Goal: Obtain resource: Obtain resource

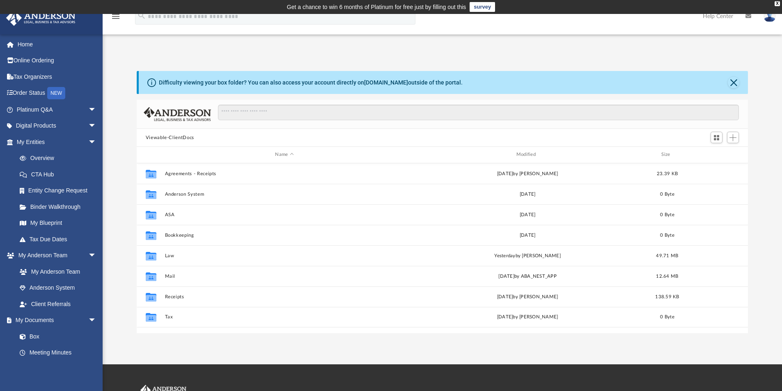
scroll to position [181, 605]
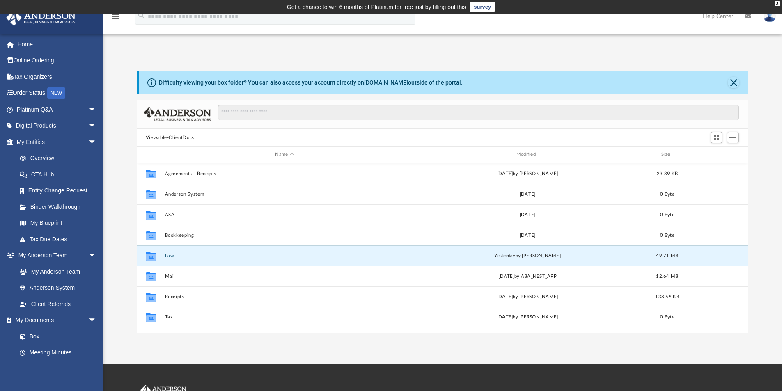
click at [167, 254] on button "Law" at bounding box center [284, 255] width 239 height 5
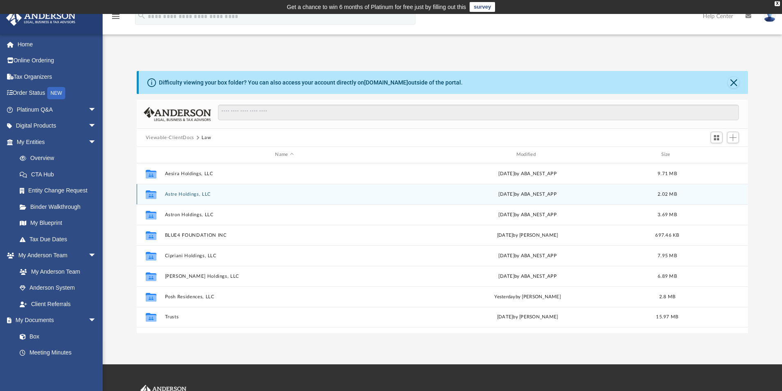
click at [190, 194] on button "Astre Holdings, LLC" at bounding box center [284, 194] width 239 height 5
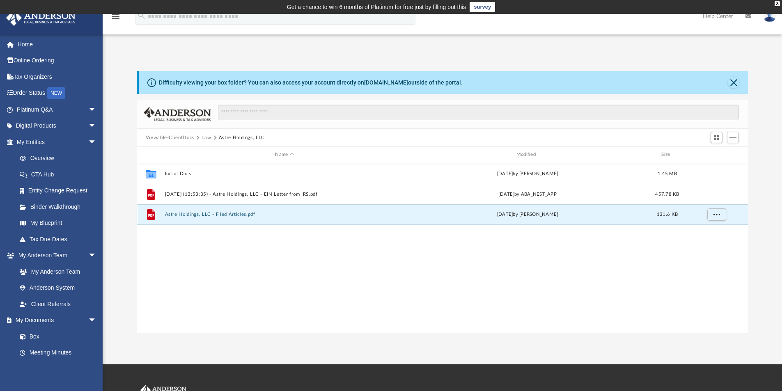
click at [217, 213] on button "Astre Holdings, LLC - Filed Articles.pdf" at bounding box center [284, 214] width 239 height 5
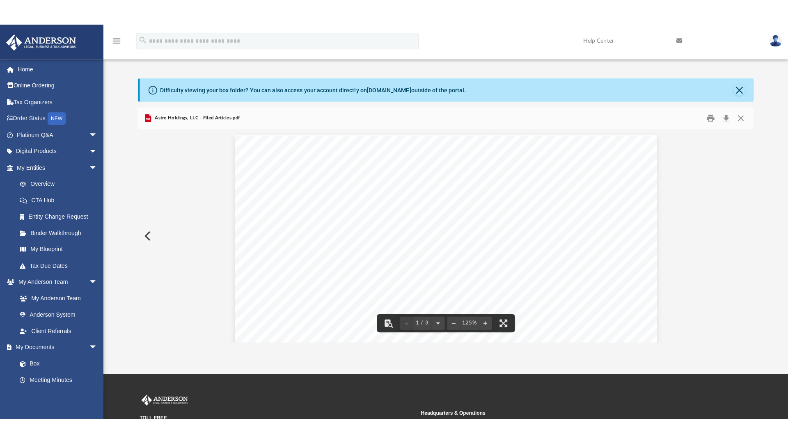
scroll to position [0, 0]
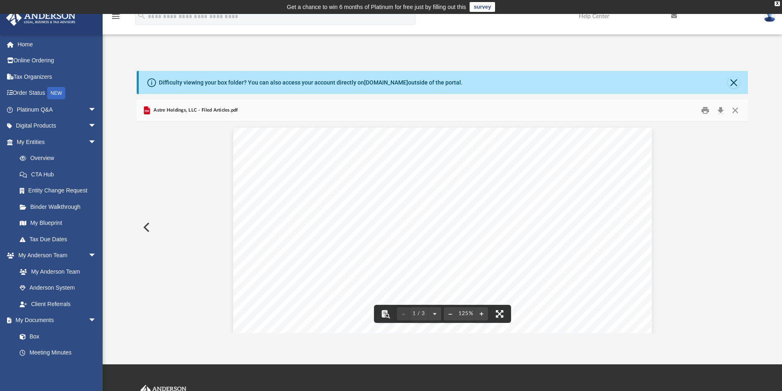
click at [499, 313] on button "File preview" at bounding box center [499, 314] width 18 height 18
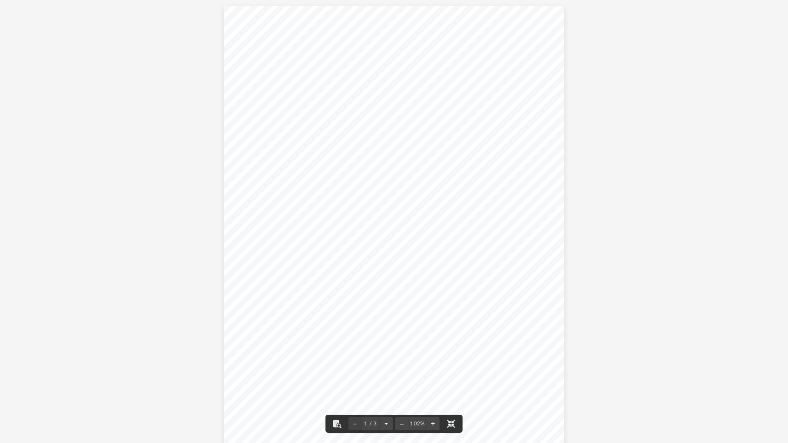
click at [393, 26] on div "Page 1" at bounding box center [394, 226] width 341 height 441
click at [395, 26] on div "Page 1" at bounding box center [394, 226] width 341 height 441
click at [384, 23] on div "Page 1" at bounding box center [394, 226] width 341 height 441
click at [369, 25] on div "Page 1" at bounding box center [394, 226] width 341 height 441
click at [375, 27] on div "Page 1" at bounding box center [394, 226] width 341 height 441
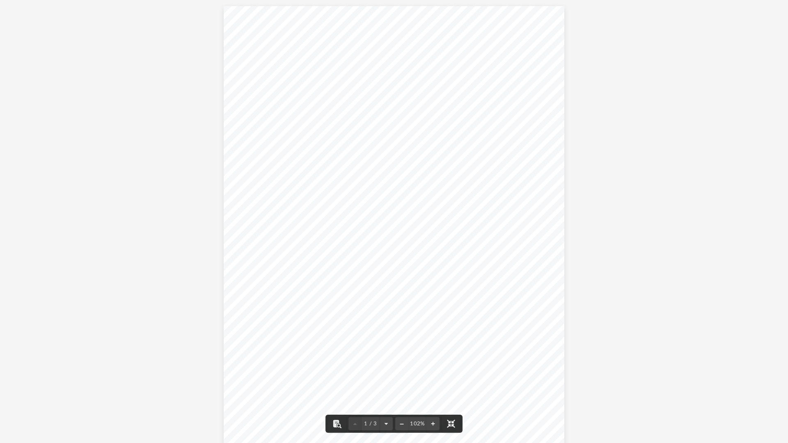
click at [450, 391] on button "File preview" at bounding box center [451, 424] width 18 height 18
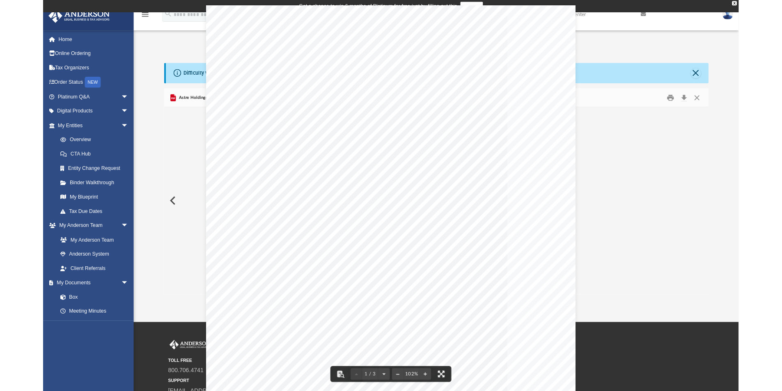
scroll to position [181, 605]
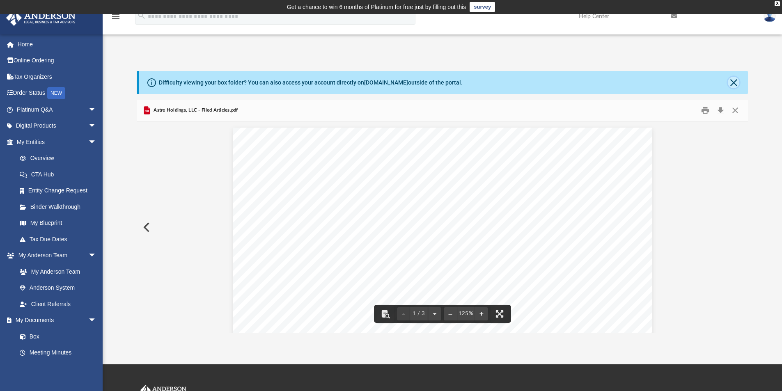
click at [734, 80] on button "Close" at bounding box center [733, 82] width 11 height 11
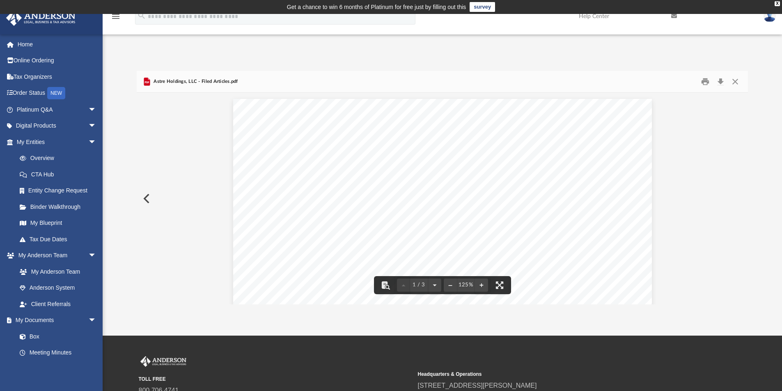
click at [145, 197] on button "Preview" at bounding box center [146, 198] width 18 height 23
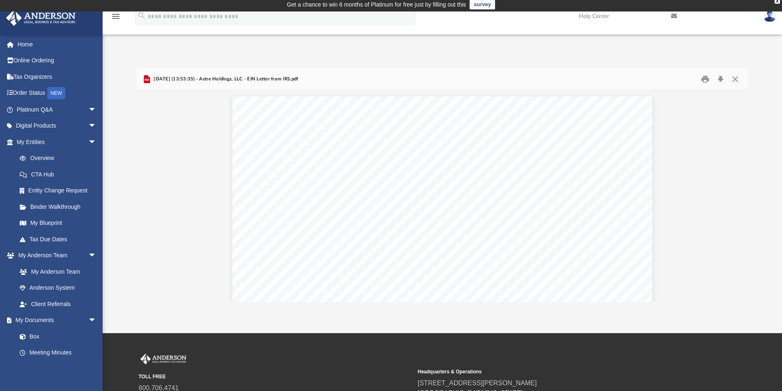
scroll to position [0, 0]
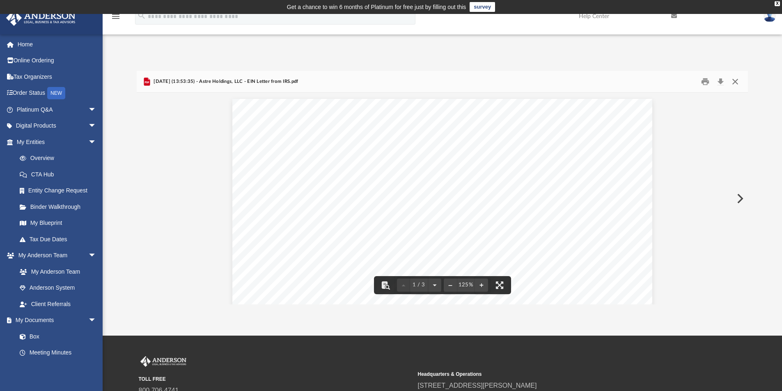
click at [736, 80] on button "Close" at bounding box center [735, 82] width 15 height 13
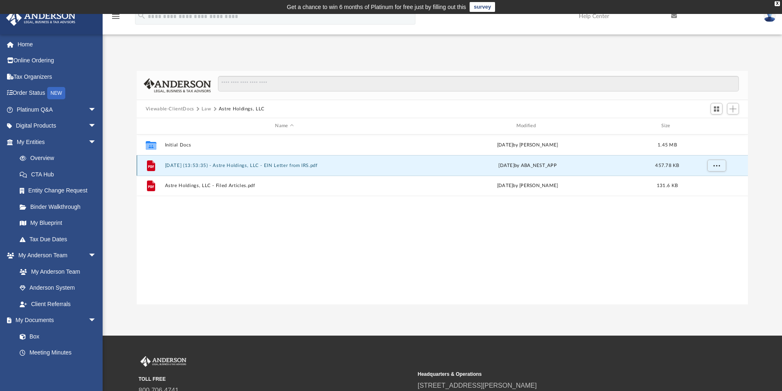
click at [256, 164] on button "[DATE] (13:53:35) - Astre Holdings, LLC - EIN Letter from IRS.pdf" at bounding box center [284, 165] width 239 height 5
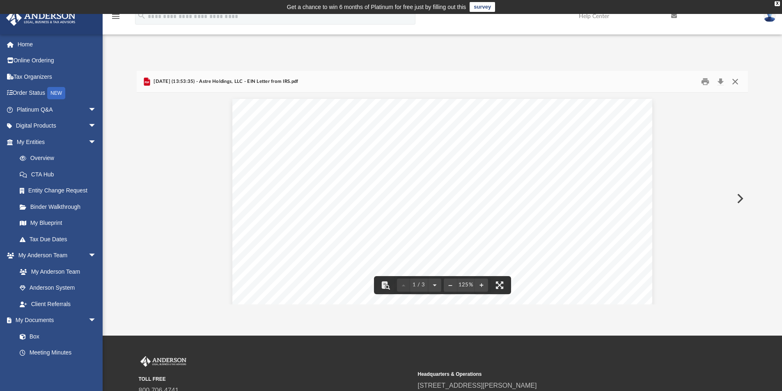
click at [734, 80] on button "Close" at bounding box center [735, 82] width 15 height 13
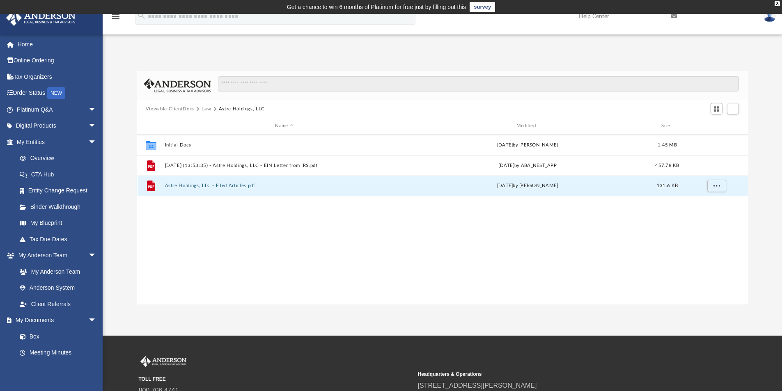
click at [203, 183] on button "Astre Holdings, LLC - Filed Articles.pdf" at bounding box center [284, 185] width 239 height 5
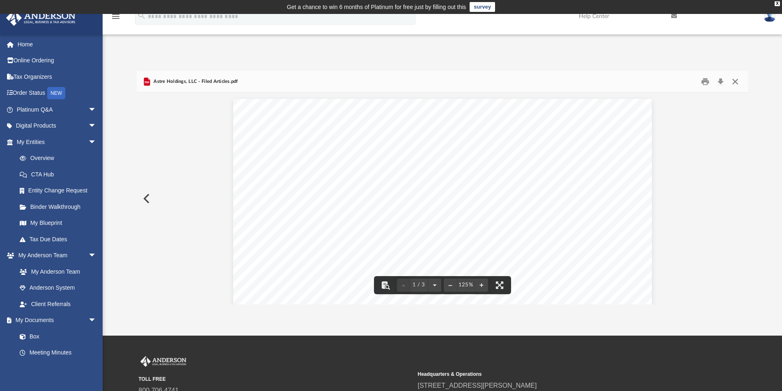
click at [734, 81] on button "Close" at bounding box center [735, 82] width 15 height 13
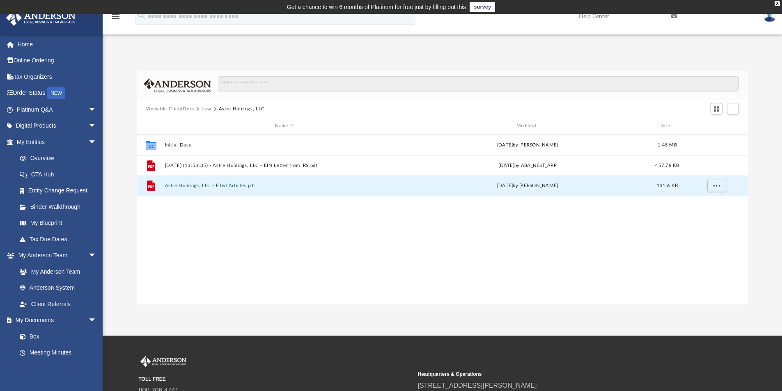
click at [204, 108] on button "Law" at bounding box center [206, 108] width 9 height 7
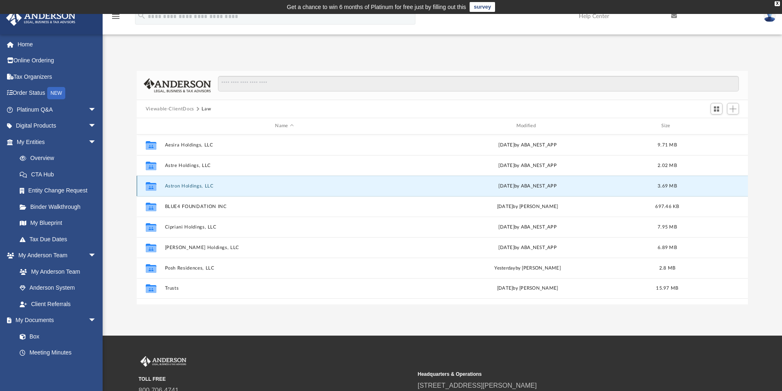
click at [187, 183] on button "Astron Holdings, LLC" at bounding box center [284, 185] width 239 height 5
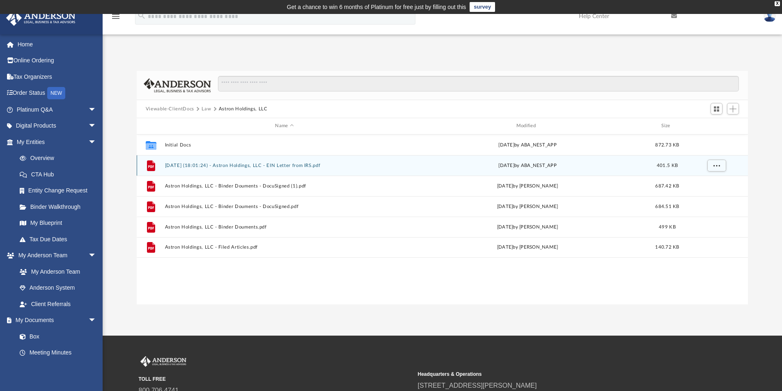
click at [233, 163] on button "[DATE] (18:01:24) - Astron Holdings, LLC - EIN Letter from IRS.pdf" at bounding box center [284, 165] width 239 height 5
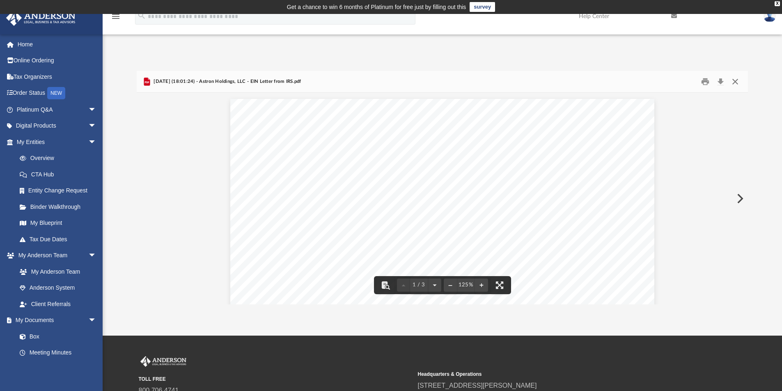
click at [734, 82] on button "Close" at bounding box center [735, 82] width 15 height 13
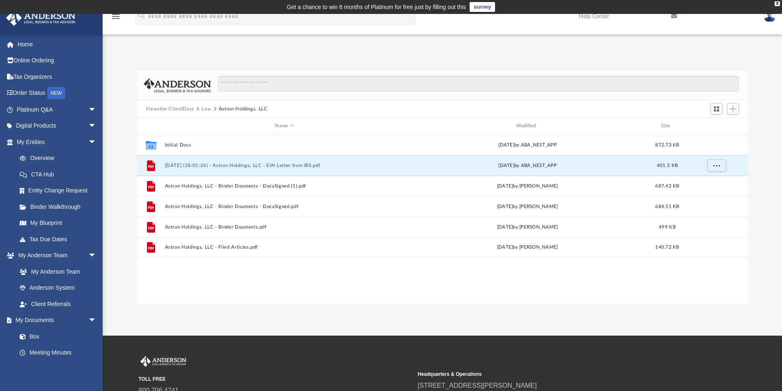
click at [206, 107] on button "Law" at bounding box center [206, 108] width 9 height 7
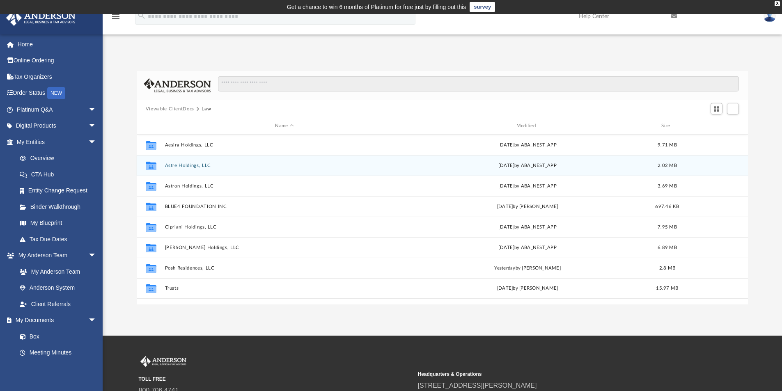
click at [184, 164] on button "Astre Holdings, LLC" at bounding box center [284, 165] width 239 height 5
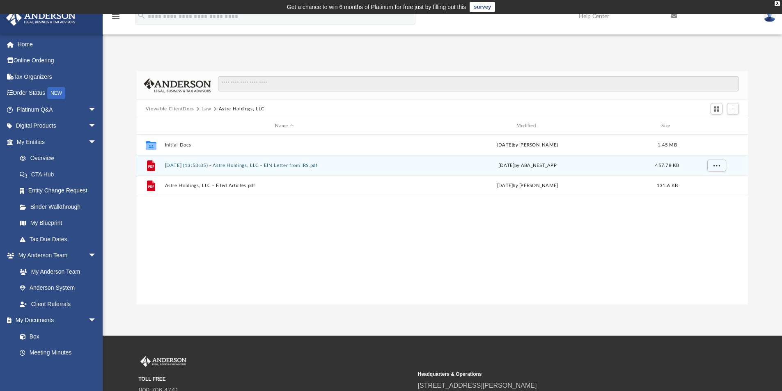
click at [214, 162] on div "File [DATE] (13:53:35) - Astre Holdings, LLC - EIN Letter from IRS.pdf [DATE] b…" at bounding box center [443, 165] width 612 height 21
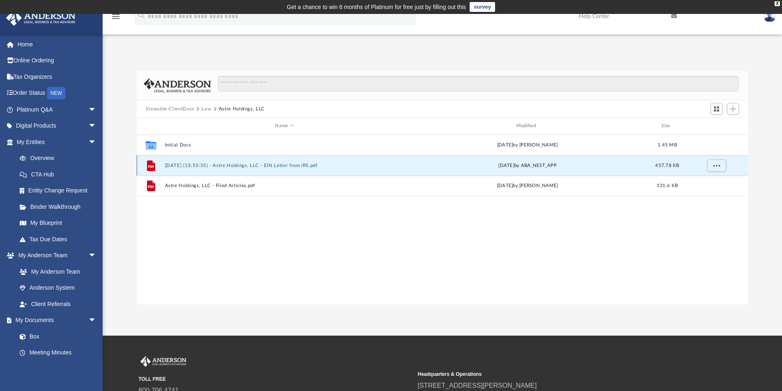
click at [214, 163] on button "[DATE] (13:53:35) - Astre Holdings, LLC - EIN Letter from IRS.pdf" at bounding box center [284, 165] width 239 height 5
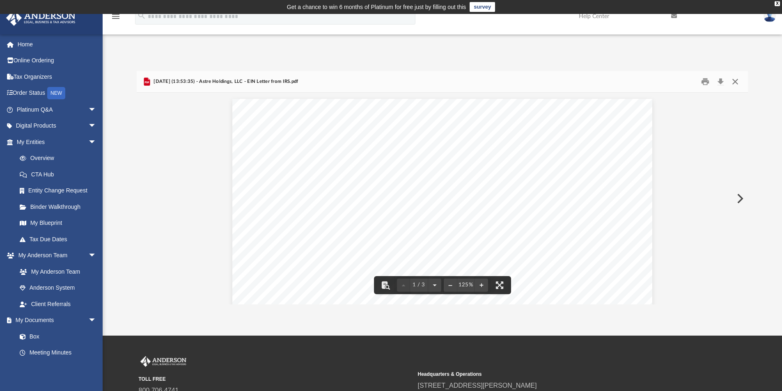
click at [735, 79] on button "Close" at bounding box center [735, 82] width 15 height 13
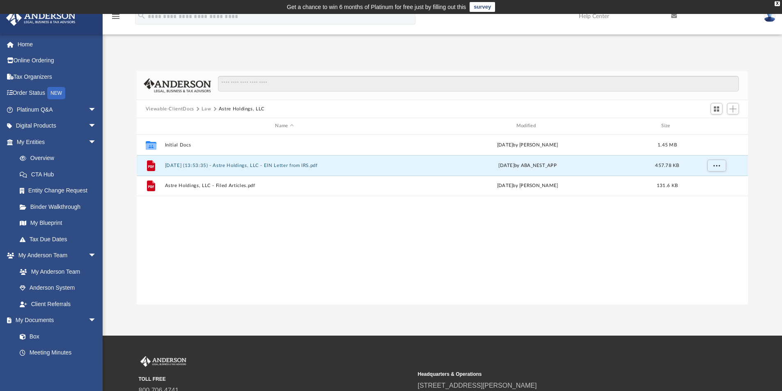
click at [205, 108] on button "Law" at bounding box center [206, 108] width 9 height 7
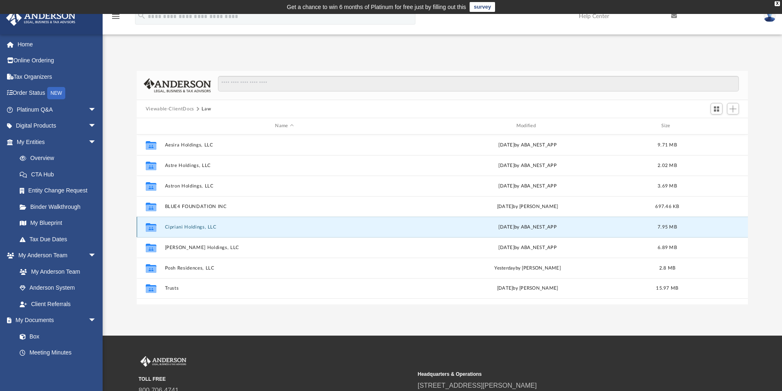
click at [181, 225] on button "Cipriani Holdings, LLC" at bounding box center [284, 226] width 239 height 5
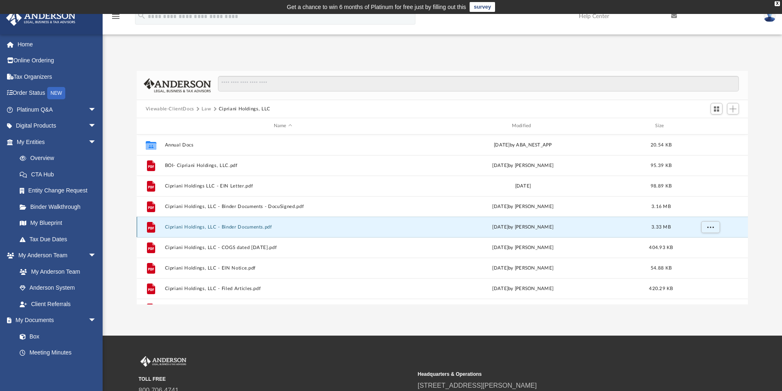
click at [181, 225] on button "Cipriani Holdings, LLC - Binder Documents.pdf" at bounding box center [283, 226] width 236 height 5
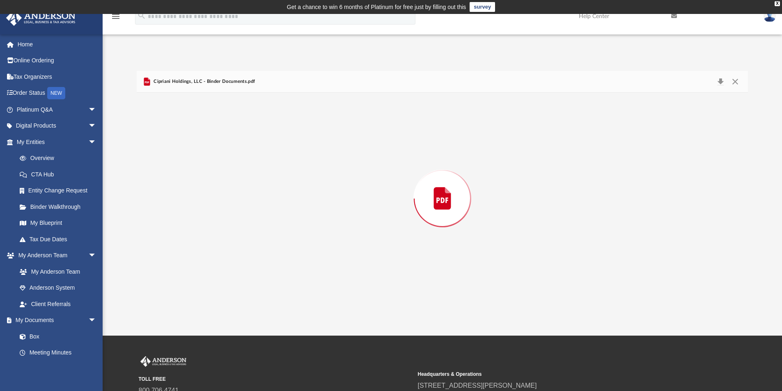
click at [181, 225] on div "Preview" at bounding box center [443, 199] width 612 height 212
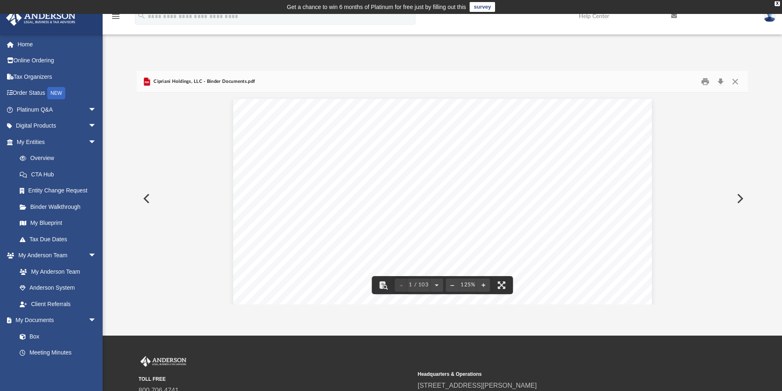
click at [147, 196] on button "Preview" at bounding box center [146, 198] width 18 height 23
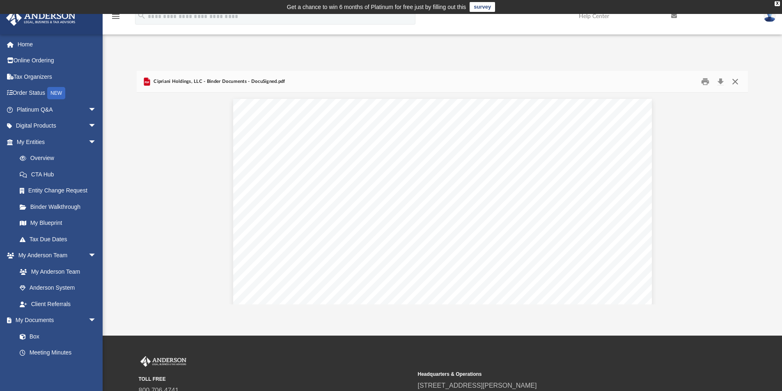
click at [735, 80] on button "Close" at bounding box center [735, 82] width 15 height 13
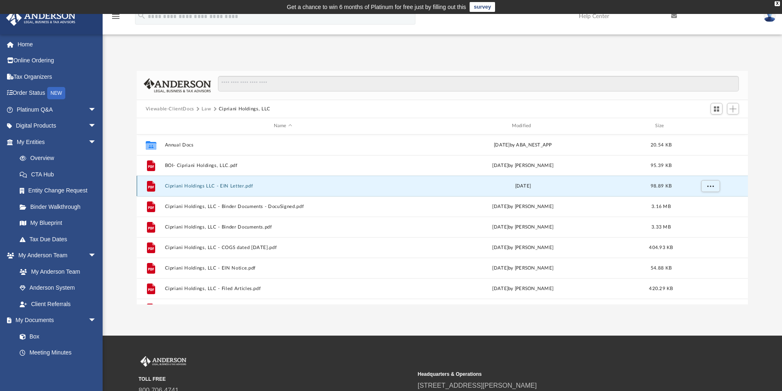
click at [195, 184] on button "Cipriani Holdings LLC - EIN Letter.pdf" at bounding box center [283, 185] width 236 height 5
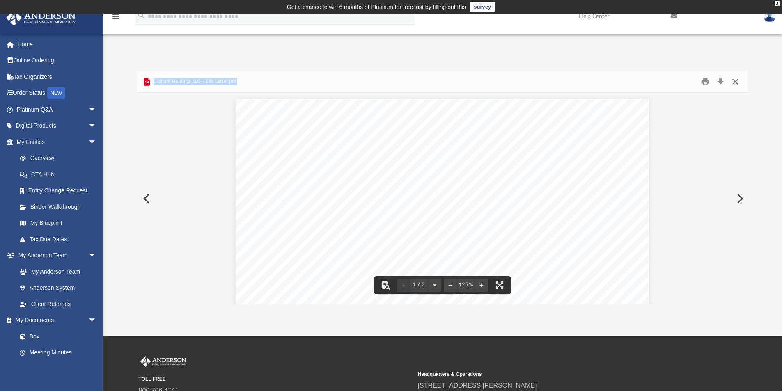
click at [734, 78] on button "Close" at bounding box center [735, 82] width 15 height 13
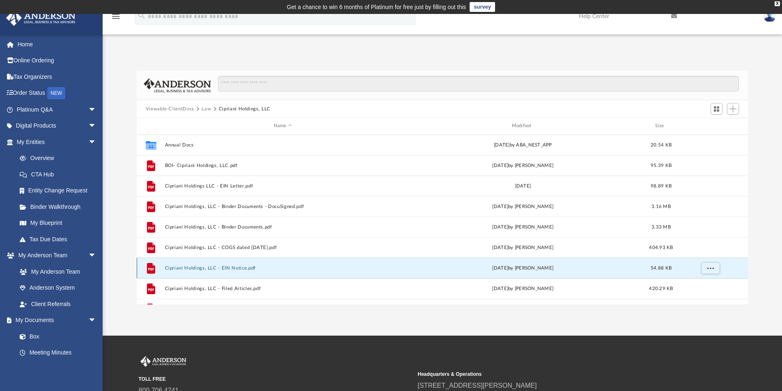
click at [229, 266] on button "Cipriani Holdings, LLC - EIN Notice.pdf" at bounding box center [283, 268] width 236 height 5
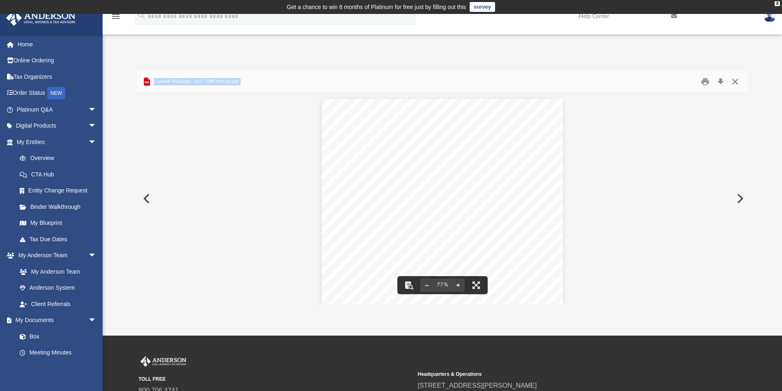
click at [736, 80] on button "Close" at bounding box center [735, 82] width 15 height 13
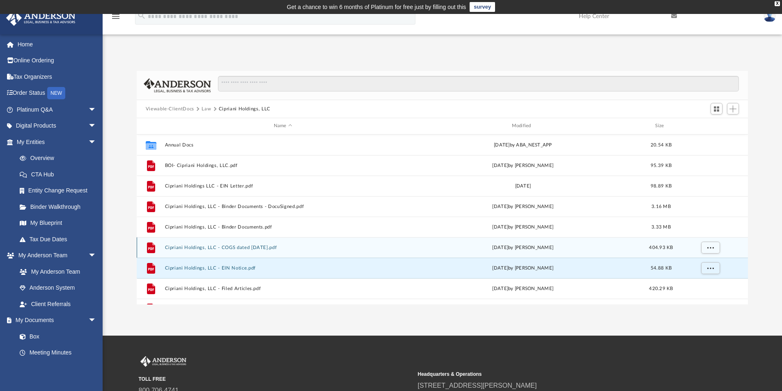
scroll to position [15, 0]
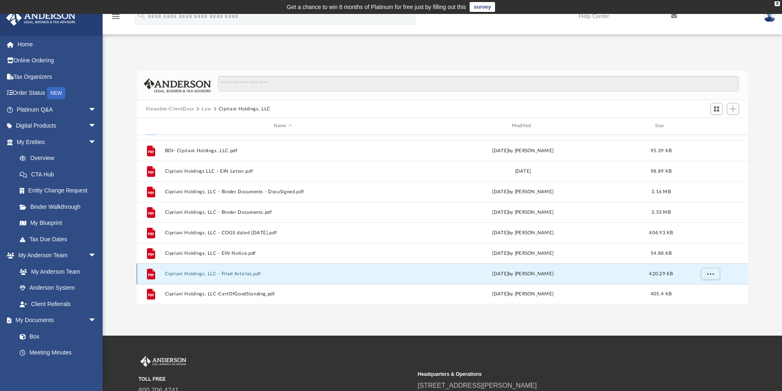
click at [226, 271] on button "Cipriani Holdings, LLC - Filed Articles.pdf" at bounding box center [283, 273] width 236 height 5
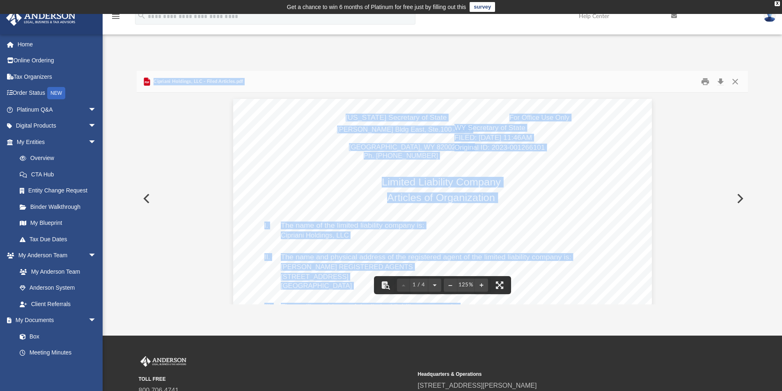
click at [546, 226] on div "[US_STATE] Secretary of State [PERSON_NAME] [GEOGRAPHIC_DATA]-0020 Ph. [PHONE_N…" at bounding box center [442, 370] width 419 height 542
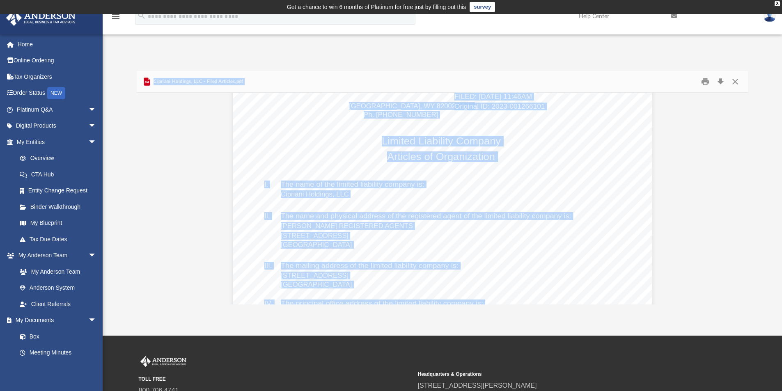
scroll to position [82, 0]
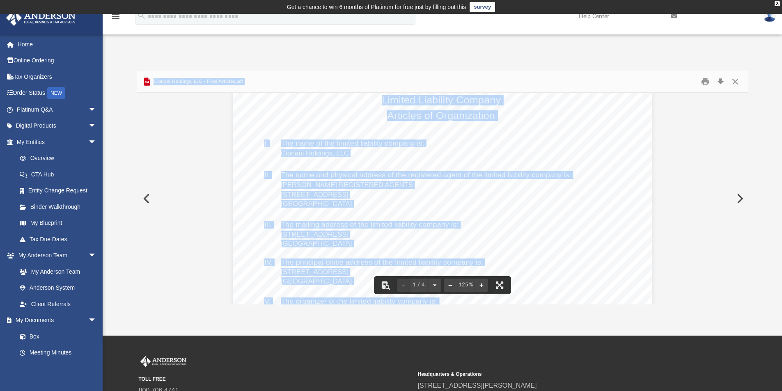
click at [559, 197] on div "[US_STATE] Secretary of State [PERSON_NAME] [GEOGRAPHIC_DATA]-0020 Ph. [PHONE_N…" at bounding box center [442, 288] width 419 height 542
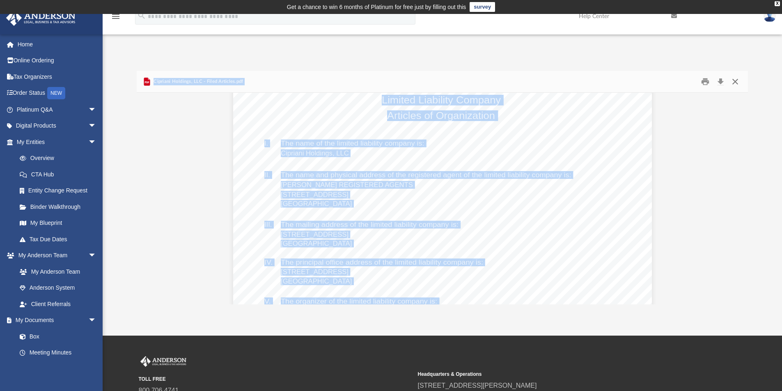
click at [735, 81] on button "Close" at bounding box center [735, 82] width 15 height 13
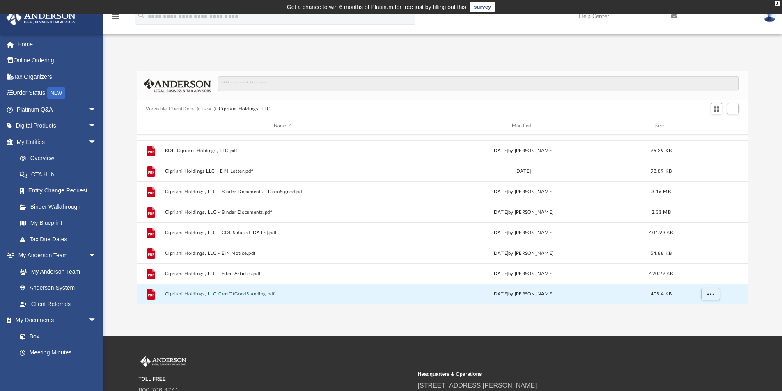
click at [224, 292] on button "Cipriani Holdings, LLC-CertOfGoodStanding.pdf" at bounding box center [283, 293] width 236 height 5
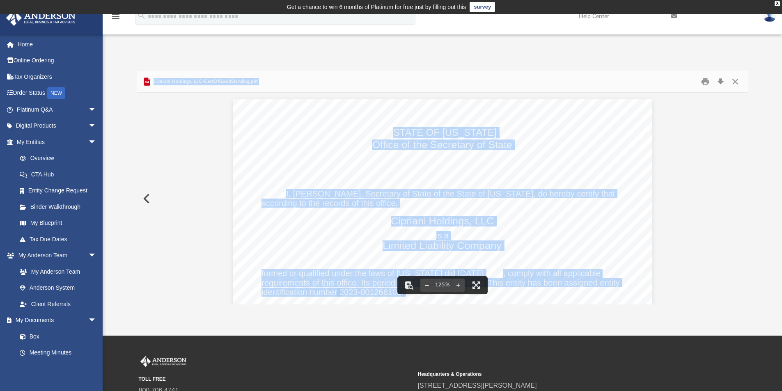
click at [564, 226] on div "STATE OF [US_STATE] Office of the Secretary of State I, [PERSON_NAME], Secretar…" at bounding box center [442, 370] width 419 height 542
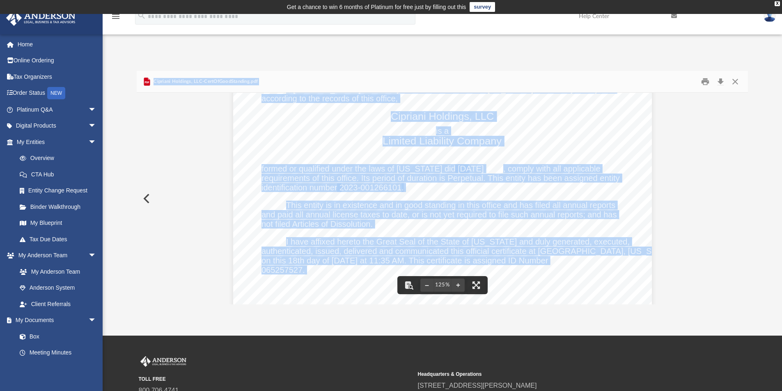
scroll to position [164, 0]
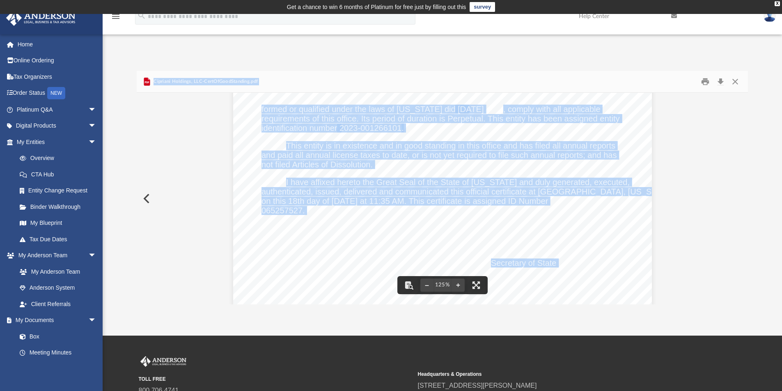
click at [177, 76] on div "Cipriani Holdings, LLC-CertOfGoodStanding.pdf" at bounding box center [443, 82] width 612 height 22
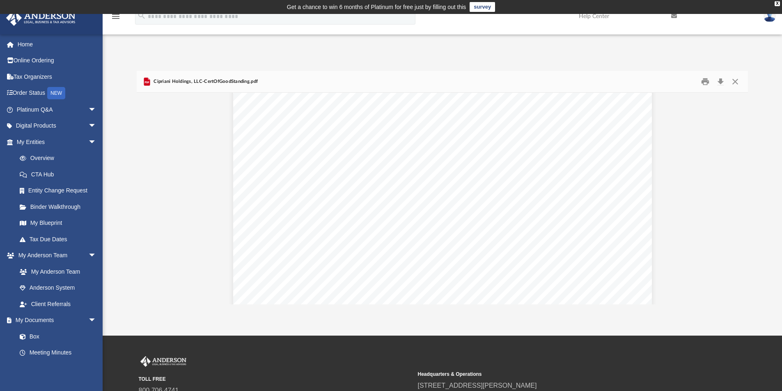
scroll to position [0, 0]
click at [735, 81] on button "Close" at bounding box center [735, 82] width 15 height 13
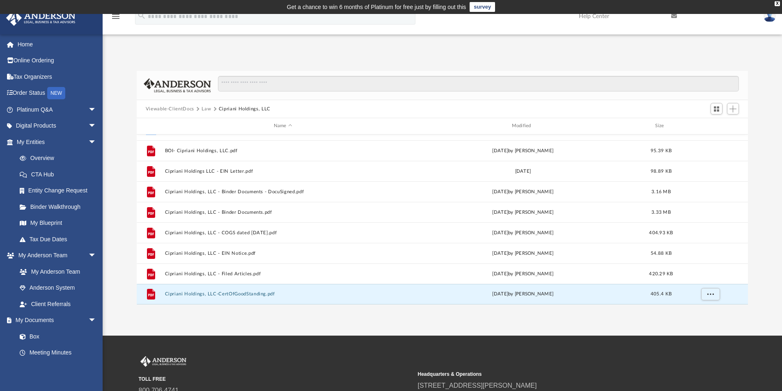
click at [204, 108] on button "Law" at bounding box center [206, 108] width 9 height 7
